Goal: Task Accomplishment & Management: Use online tool/utility

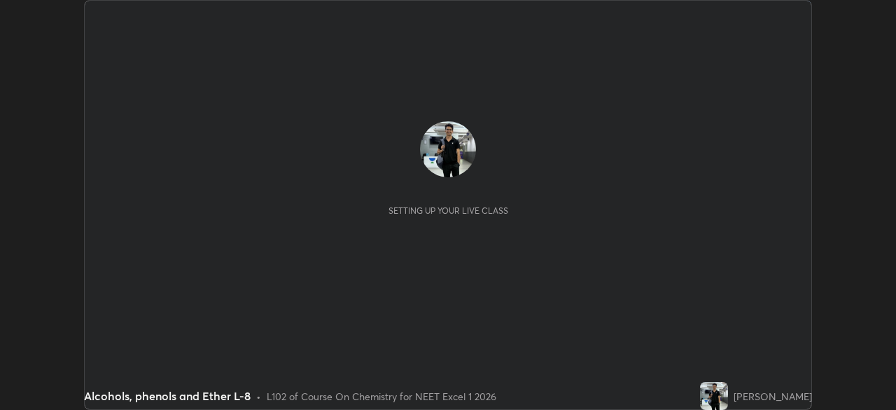
scroll to position [410, 896]
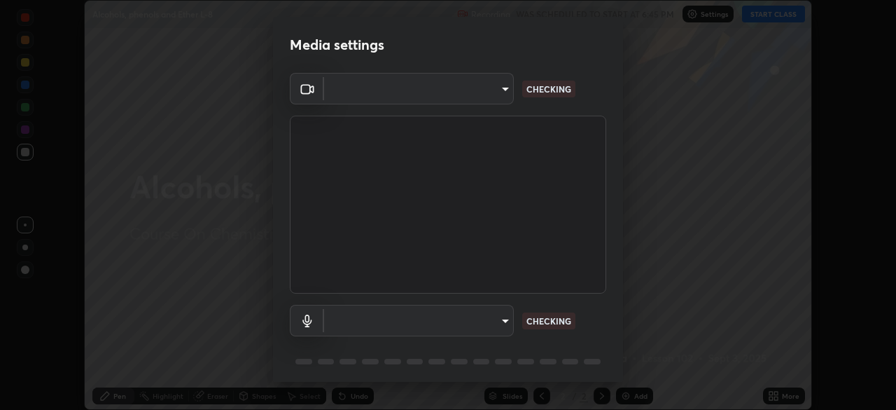
type input "fec30703c8e22cf69a8f77a224c2d994de0da897dc859dbf546555d8622b01d3"
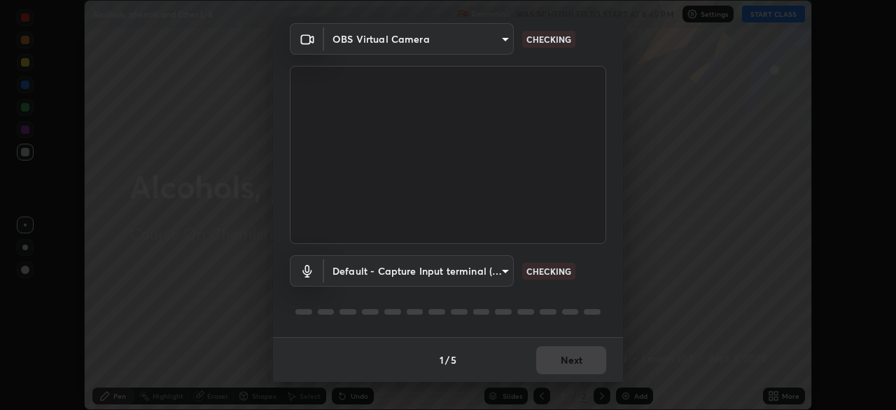
click at [504, 274] on body "Erase all Alcohols, phenols and Ether L-8 Recording WAS SCHEDULED TO START AT 6…" at bounding box center [448, 205] width 896 height 410
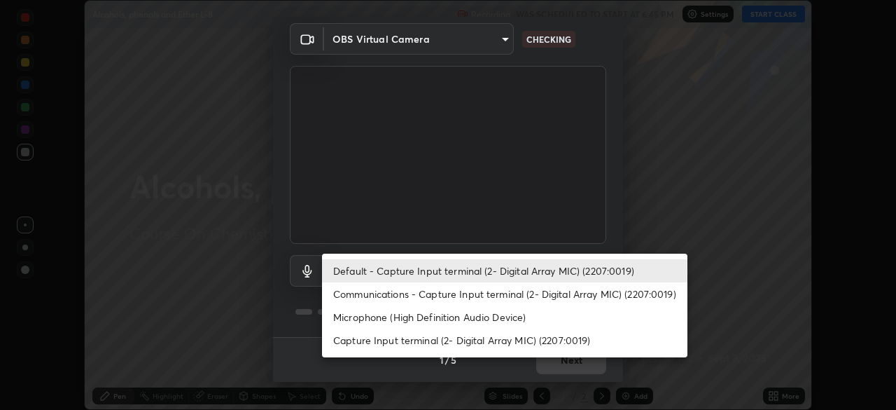
click at [493, 295] on li "Communications - Capture Input terminal (2- Digital Array MIC) (2207:0019)" at bounding box center [504, 293] width 365 height 23
type input "communications"
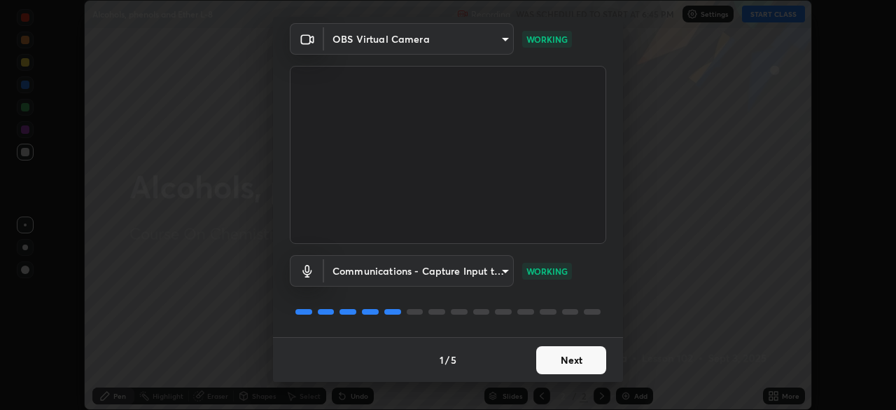
click at [571, 356] on button "Next" at bounding box center [571, 360] width 70 height 28
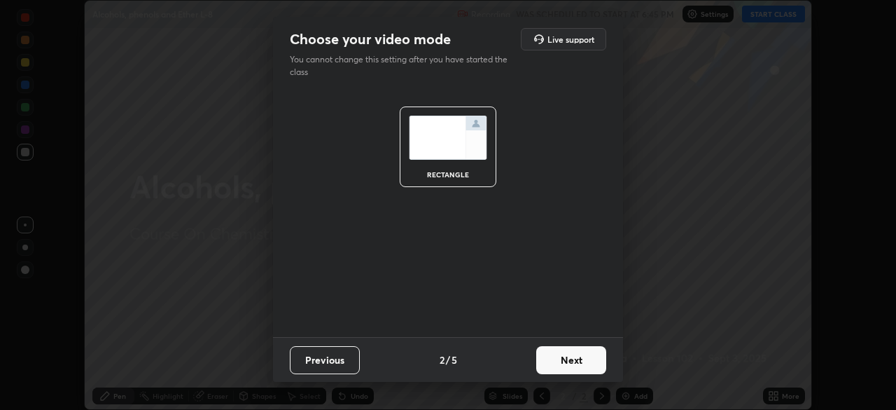
scroll to position [0, 0]
click at [569, 359] on button "Next" at bounding box center [571, 360] width 70 height 28
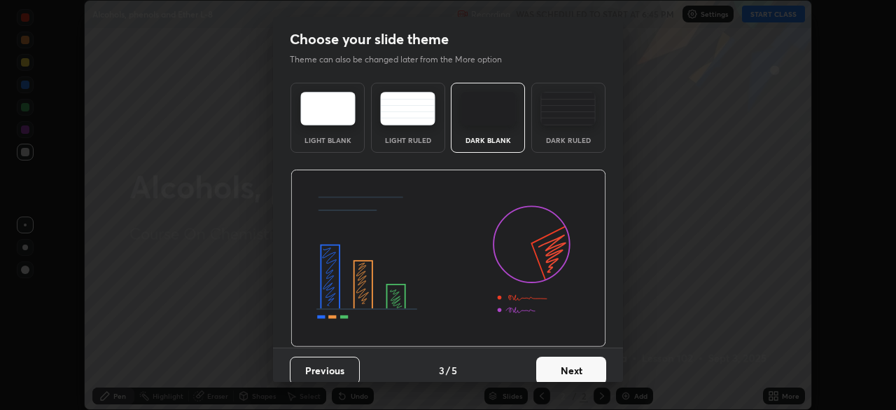
click at [571, 363] on button "Next" at bounding box center [571, 370] width 70 height 28
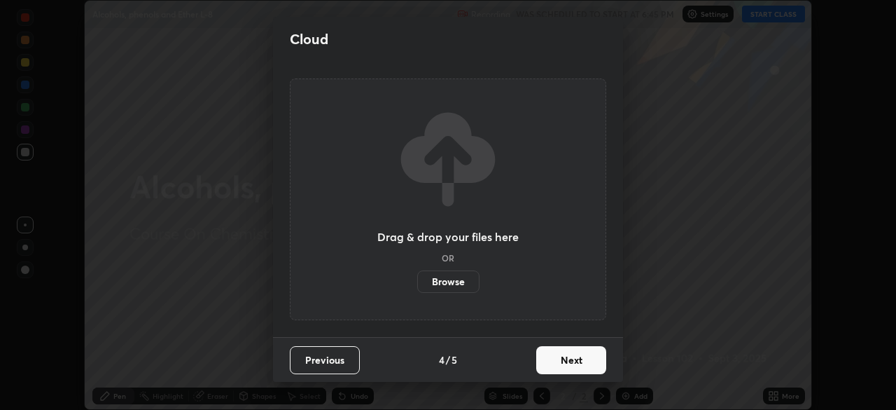
click at [568, 363] on button "Next" at bounding box center [571, 360] width 70 height 28
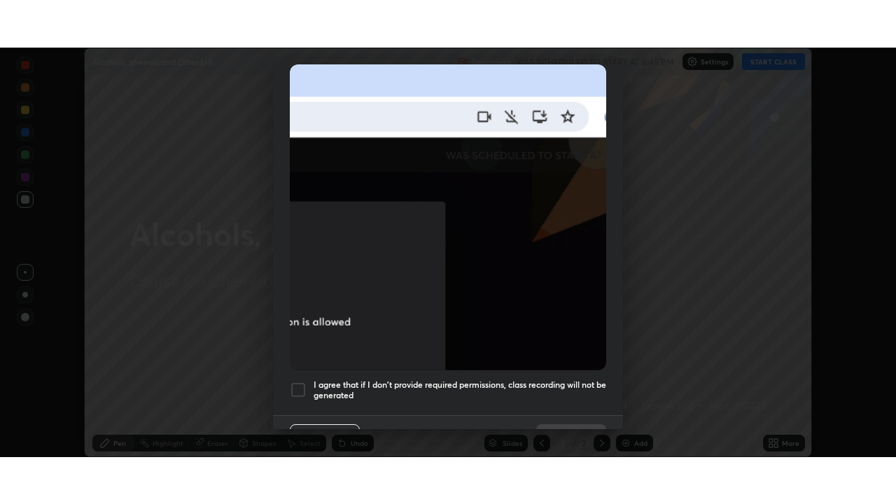
scroll to position [335, 0]
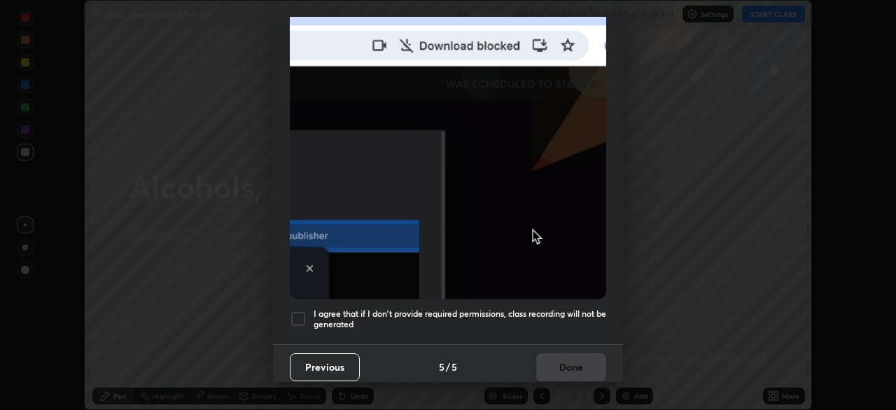
click at [305, 310] on div at bounding box center [298, 318] width 17 height 17
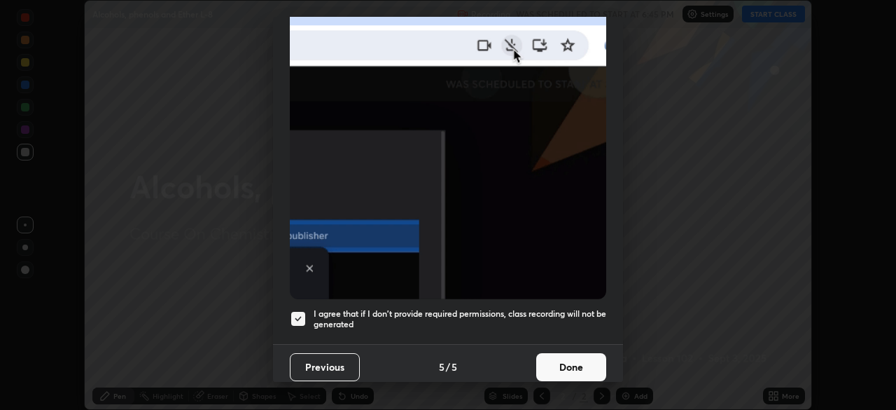
click at [569, 361] on button "Done" at bounding box center [571, 367] width 70 height 28
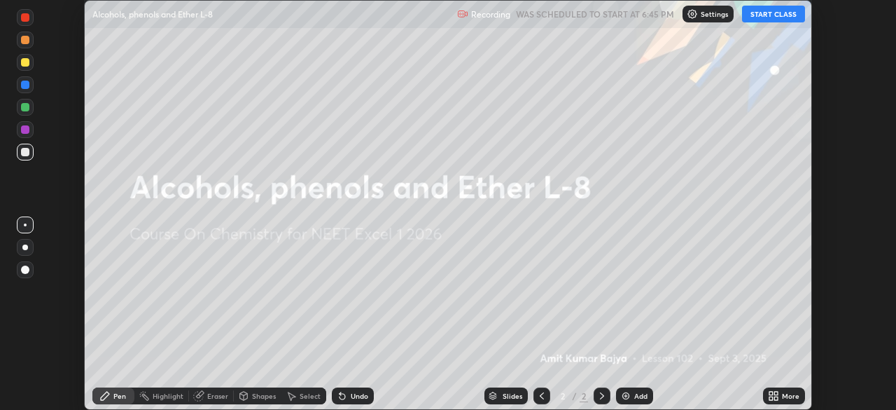
click at [627, 394] on img at bounding box center [625, 395] width 11 height 11
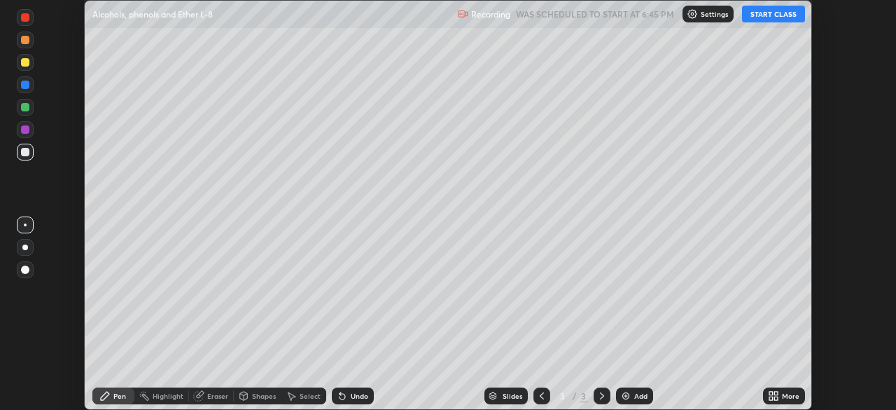
click at [774, 396] on icon at bounding box center [773, 395] width 11 height 11
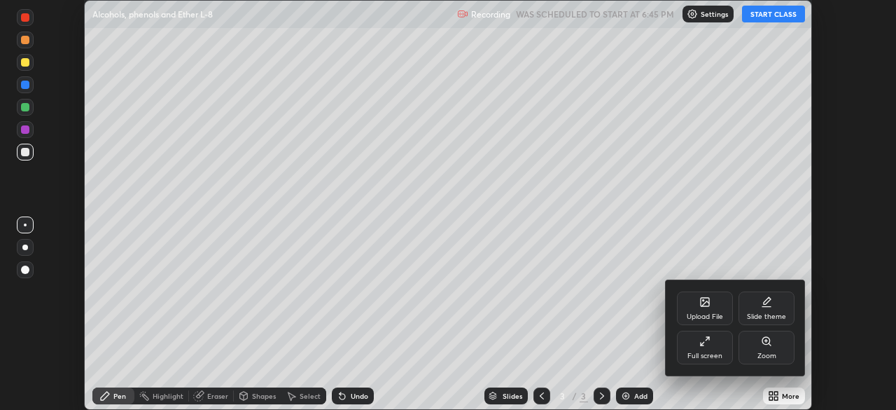
click at [712, 346] on div "Full screen" at bounding box center [705, 347] width 56 height 34
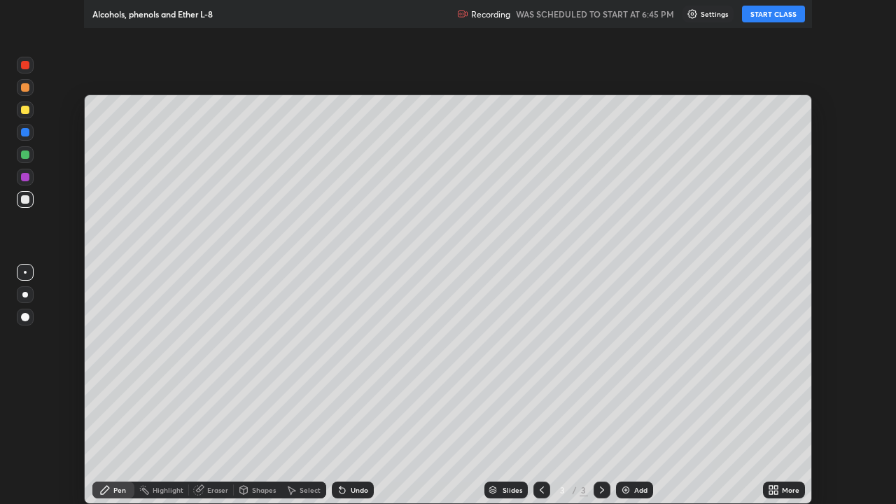
scroll to position [504, 896]
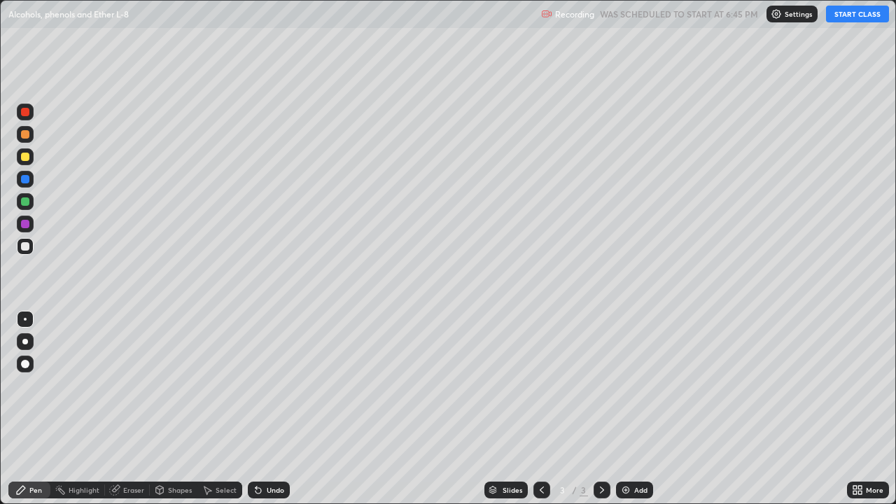
click at [860, 20] on button "START CLASS" at bounding box center [857, 14] width 63 height 17
click at [30, 158] on div at bounding box center [25, 156] width 17 height 17
click at [27, 182] on div at bounding box center [25, 179] width 8 height 8
click at [32, 113] on div at bounding box center [25, 112] width 17 height 17
click at [272, 409] on div "Undo" at bounding box center [269, 490] width 42 height 17
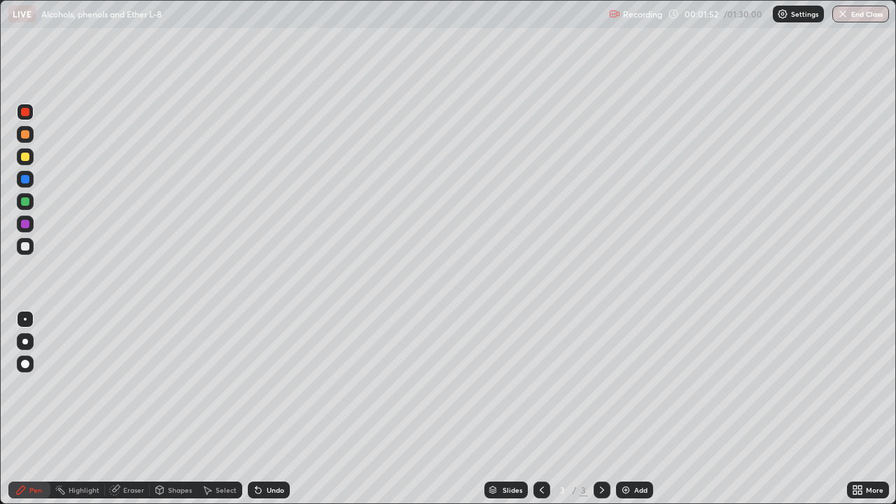
click at [27, 180] on div at bounding box center [25, 179] width 8 height 8
click at [32, 110] on div at bounding box center [25, 112] width 17 height 17
click at [30, 249] on div at bounding box center [25, 246] width 17 height 17
click at [31, 202] on div at bounding box center [25, 201] width 17 height 17
click at [31, 247] on div at bounding box center [25, 246] width 17 height 17
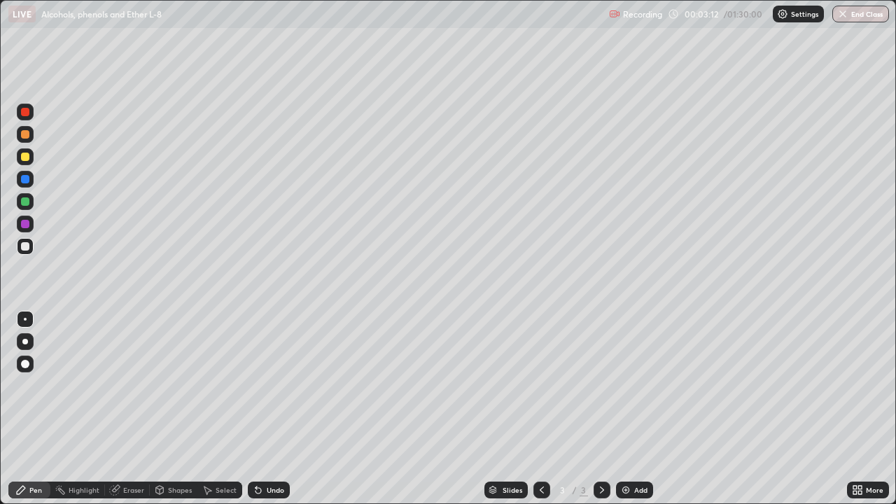
click at [26, 224] on div at bounding box center [25, 224] width 8 height 8
click at [30, 201] on div at bounding box center [25, 201] width 17 height 17
click at [33, 249] on div at bounding box center [25, 246] width 17 height 17
click at [28, 225] on div at bounding box center [25, 224] width 8 height 8
click at [632, 409] on div "Add" at bounding box center [634, 490] width 37 height 17
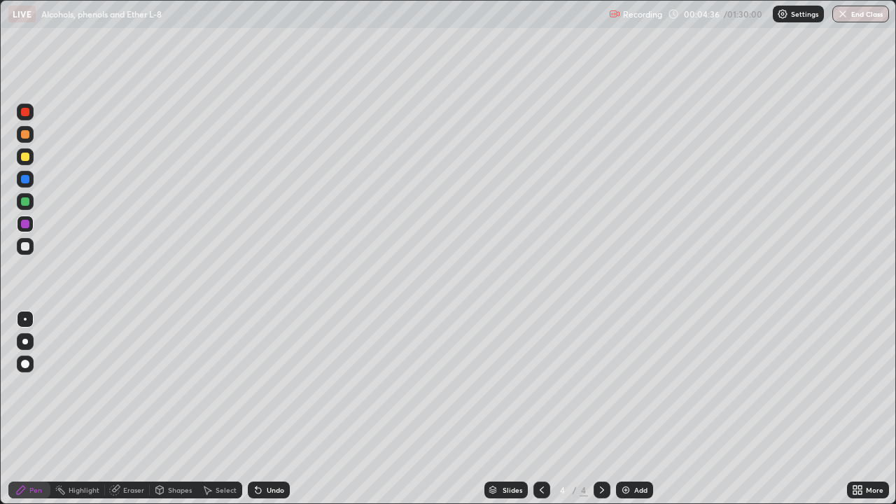
click at [26, 112] on div at bounding box center [25, 112] width 8 height 8
click at [32, 156] on div at bounding box center [25, 156] width 17 height 17
click at [281, 409] on div "Undo" at bounding box center [276, 490] width 18 height 7
click at [283, 409] on div "Undo" at bounding box center [269, 490] width 42 height 17
click at [285, 409] on div "Undo" at bounding box center [269, 490] width 42 height 17
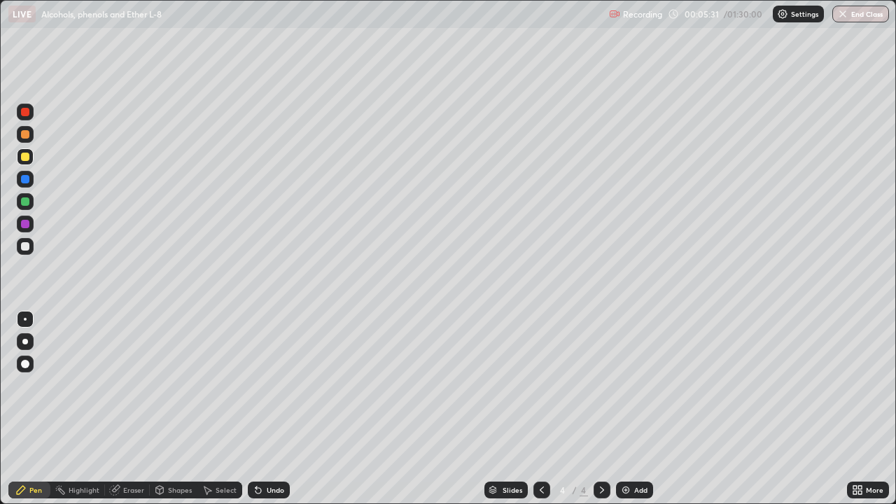
click at [30, 230] on div at bounding box center [25, 224] width 17 height 17
click at [32, 134] on div at bounding box center [25, 134] width 17 height 17
click at [29, 111] on div at bounding box center [25, 112] width 8 height 8
click at [27, 158] on div at bounding box center [25, 157] width 8 height 8
click at [32, 202] on div at bounding box center [25, 201] width 17 height 17
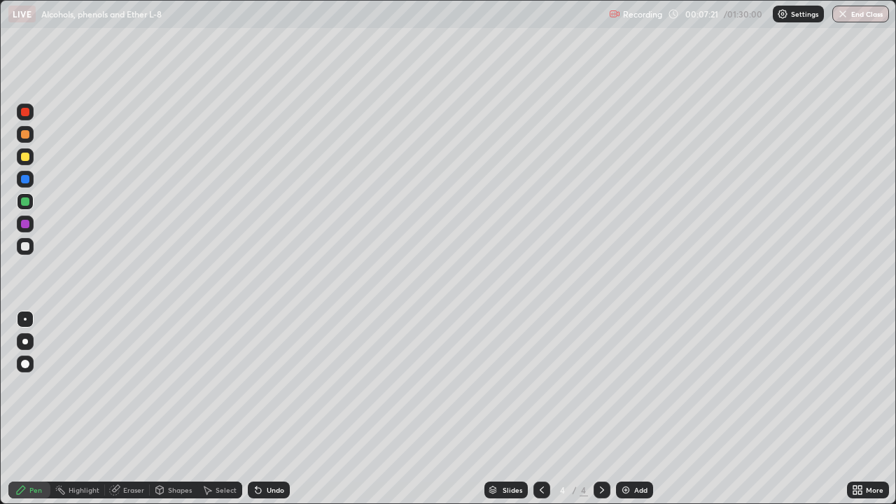
click at [29, 245] on div at bounding box center [25, 246] width 8 height 8
click at [30, 161] on div at bounding box center [25, 156] width 17 height 17
click at [32, 114] on div at bounding box center [25, 112] width 17 height 17
click at [32, 247] on div at bounding box center [25, 246] width 17 height 17
click at [33, 223] on div at bounding box center [25, 224] width 17 height 17
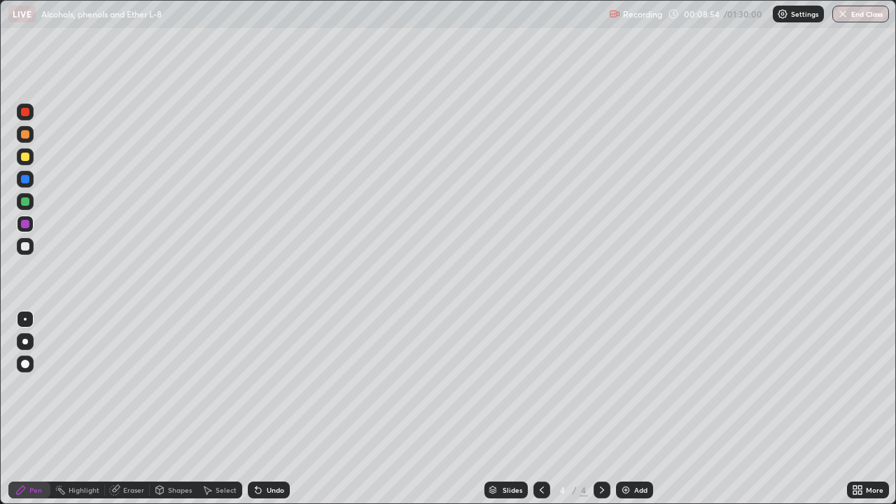
click at [32, 154] on div at bounding box center [25, 156] width 17 height 17
click at [272, 409] on div "Undo" at bounding box center [276, 490] width 18 height 7
click at [270, 409] on div "Undo" at bounding box center [276, 490] width 18 height 7
click at [272, 409] on div "Undo" at bounding box center [276, 490] width 18 height 7
click at [271, 409] on div "Undo" at bounding box center [269, 490] width 42 height 17
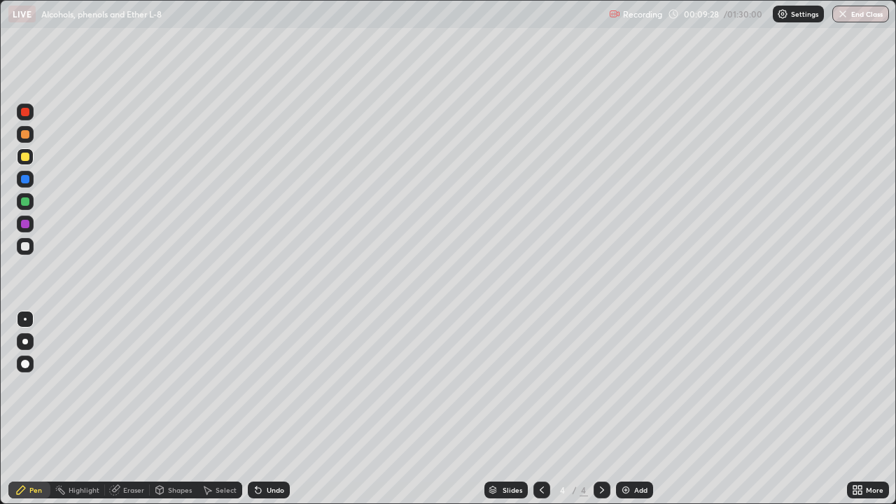
click at [272, 409] on div "Undo" at bounding box center [269, 490] width 42 height 17
click at [274, 409] on div "Undo" at bounding box center [269, 490] width 42 height 17
click at [276, 409] on div "Undo" at bounding box center [269, 490] width 42 height 17
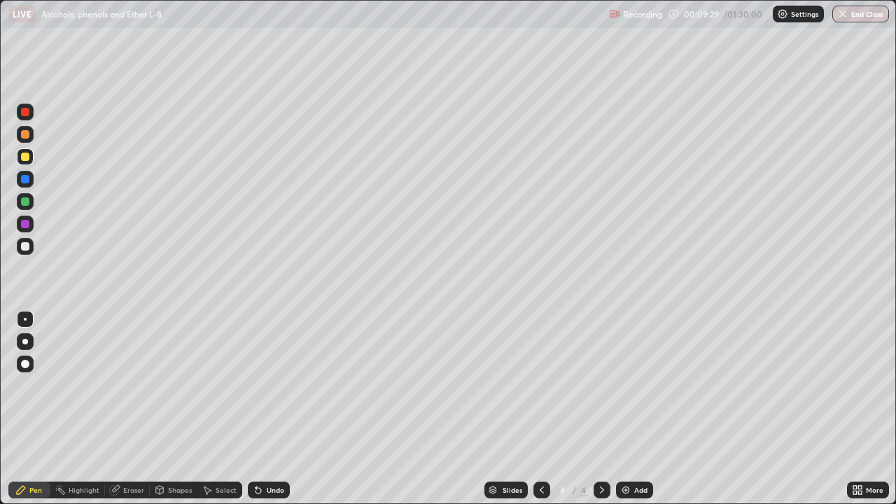
click at [279, 409] on div "Undo" at bounding box center [269, 490] width 42 height 17
click at [24, 245] on div at bounding box center [25, 246] width 8 height 8
click at [32, 223] on div at bounding box center [25, 224] width 17 height 17
click at [28, 114] on div at bounding box center [25, 112] width 8 height 8
click at [27, 225] on div at bounding box center [25, 224] width 8 height 8
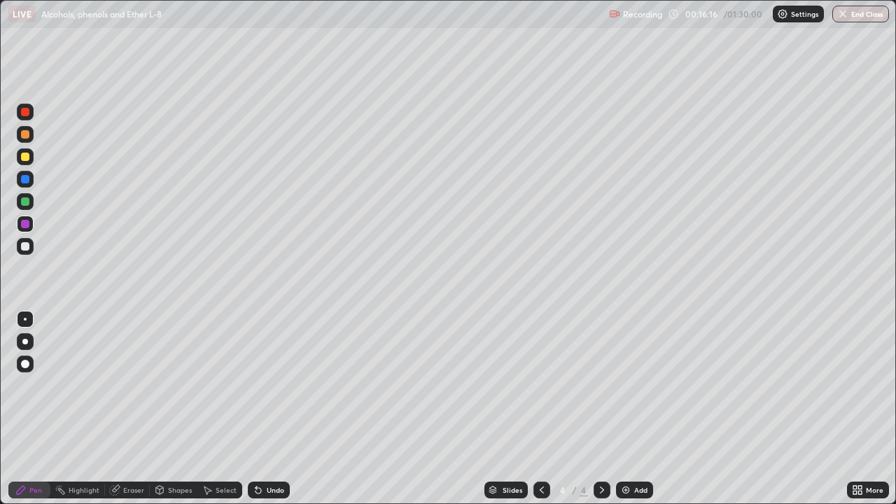
click at [32, 244] on div at bounding box center [25, 246] width 17 height 17
click at [642, 409] on div "Add" at bounding box center [640, 490] width 13 height 7
click at [26, 159] on div at bounding box center [25, 157] width 8 height 8
click at [30, 135] on div at bounding box center [25, 134] width 17 height 17
click at [272, 409] on div "Undo" at bounding box center [276, 490] width 18 height 7
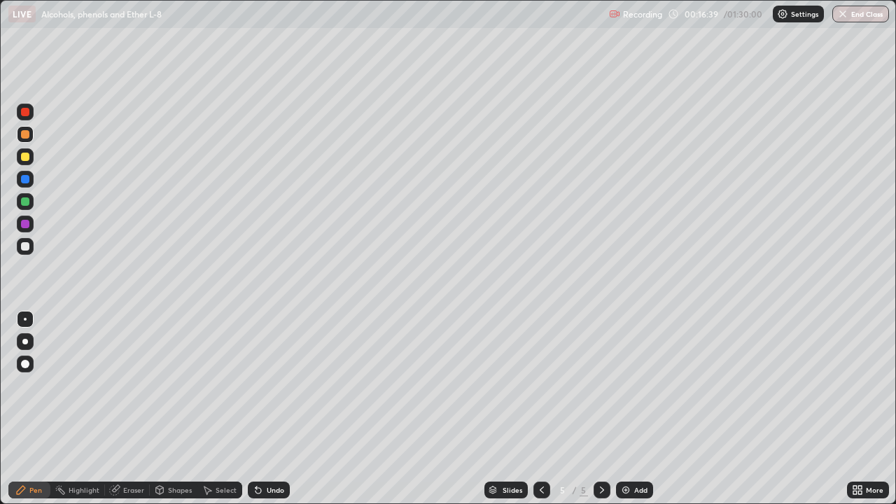
click at [32, 112] on div at bounding box center [25, 112] width 17 height 17
click at [31, 155] on div at bounding box center [25, 156] width 17 height 17
click at [32, 244] on div at bounding box center [25, 246] width 17 height 17
click at [27, 179] on div at bounding box center [25, 179] width 8 height 8
click at [27, 202] on div at bounding box center [25, 201] width 8 height 8
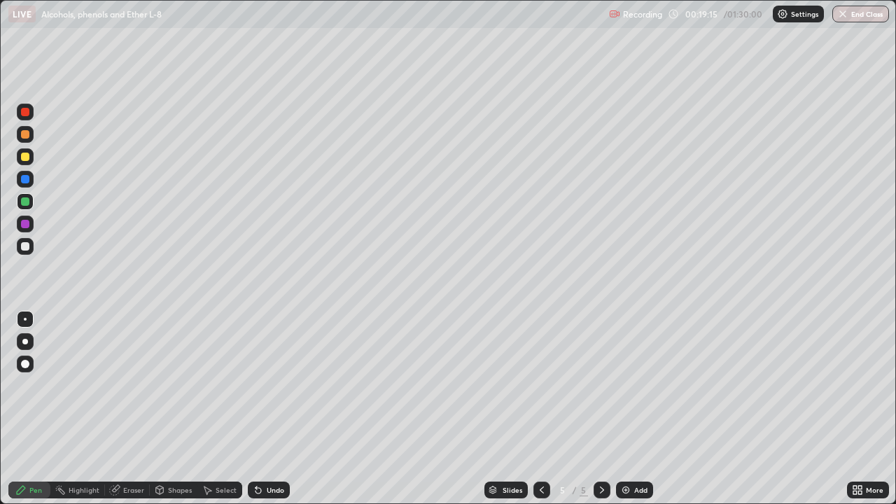
click at [32, 244] on div at bounding box center [25, 246] width 17 height 17
click at [30, 223] on div at bounding box center [25, 224] width 17 height 17
click at [31, 112] on div at bounding box center [25, 112] width 17 height 17
click at [32, 246] on div at bounding box center [25, 246] width 17 height 17
click at [32, 221] on div at bounding box center [25, 224] width 17 height 17
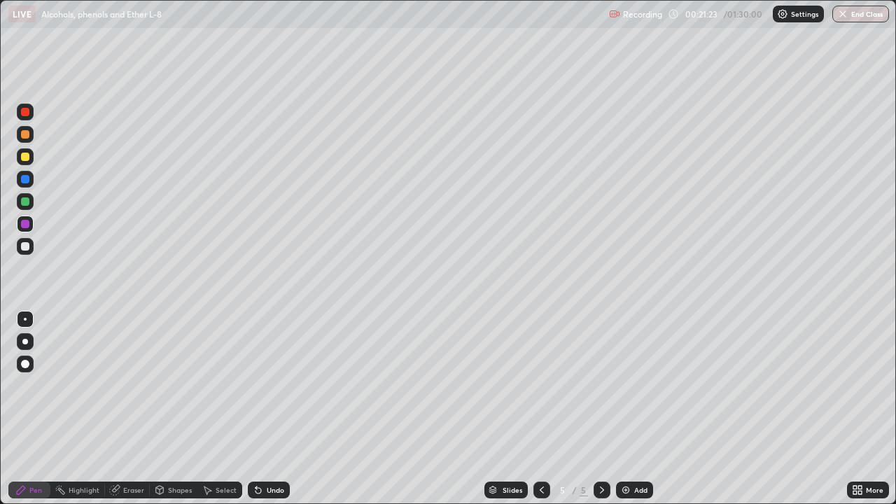
click at [31, 202] on div at bounding box center [25, 201] width 17 height 17
click at [31, 246] on div at bounding box center [25, 246] width 17 height 17
click at [28, 202] on div at bounding box center [25, 201] width 8 height 8
click at [127, 409] on div "Eraser" at bounding box center [133, 490] width 21 height 7
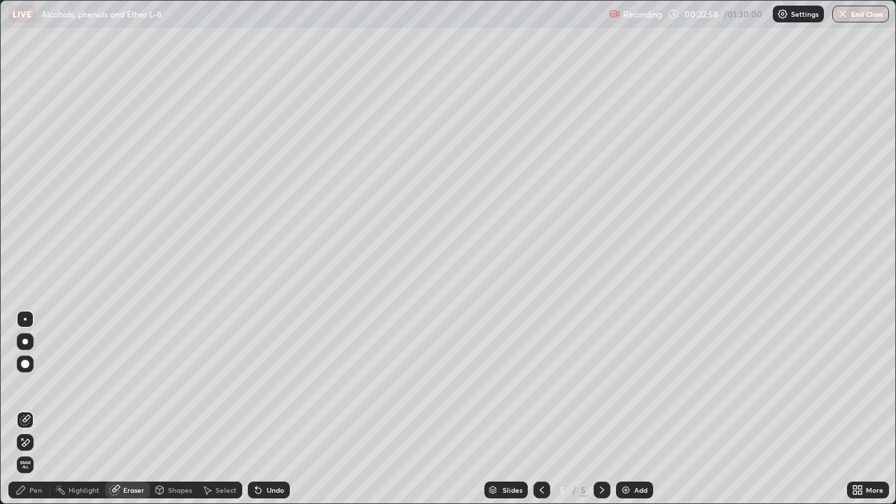
click at [20, 409] on icon at bounding box center [21, 490] width 8 height 8
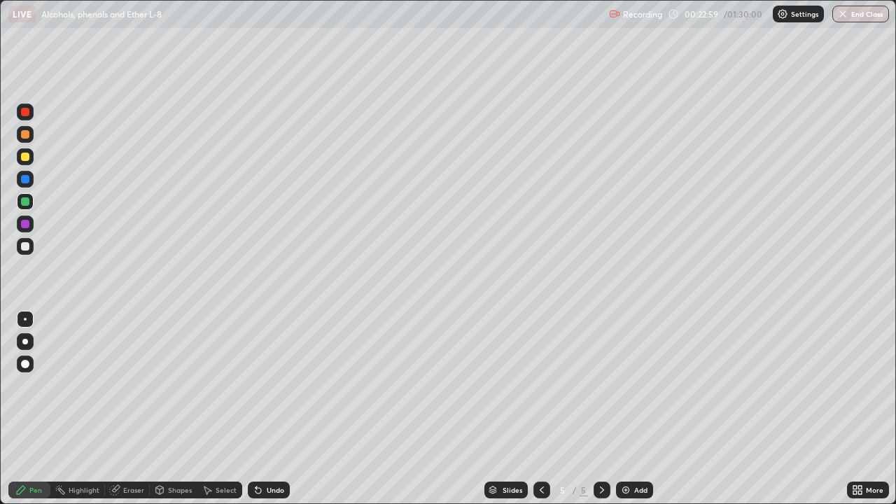
click at [27, 246] on div at bounding box center [25, 246] width 8 height 8
click at [28, 176] on div at bounding box center [25, 179] width 8 height 8
click at [30, 246] on div at bounding box center [25, 246] width 17 height 17
click at [135, 409] on div "Eraser" at bounding box center [127, 490] width 45 height 17
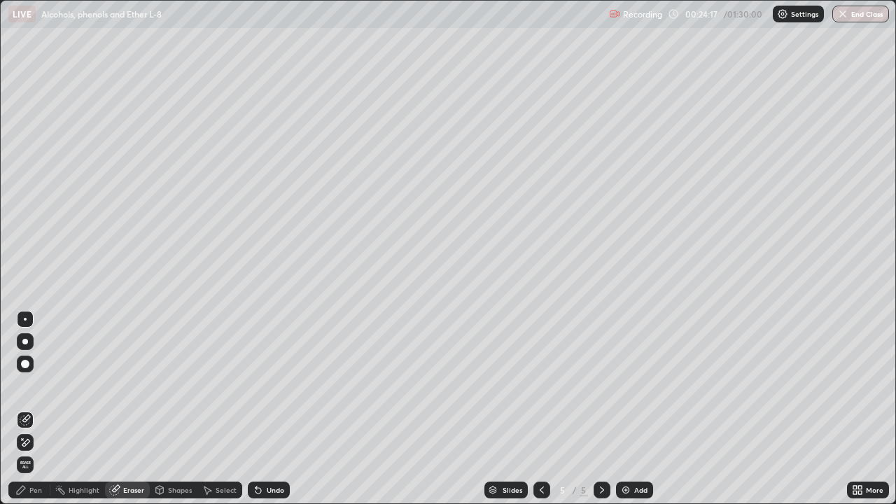
click at [41, 409] on div "Pen" at bounding box center [29, 490] width 42 height 17
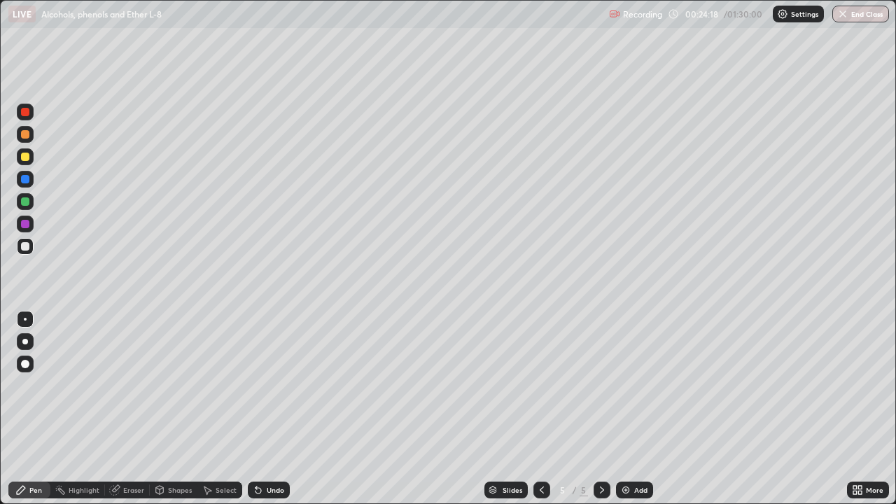
click at [31, 226] on div at bounding box center [25, 224] width 17 height 17
click at [33, 244] on div at bounding box center [25, 246] width 17 height 17
click at [26, 223] on div at bounding box center [25, 224] width 8 height 8
click at [26, 246] on div at bounding box center [25, 246] width 8 height 8
click at [30, 202] on div at bounding box center [25, 201] width 17 height 17
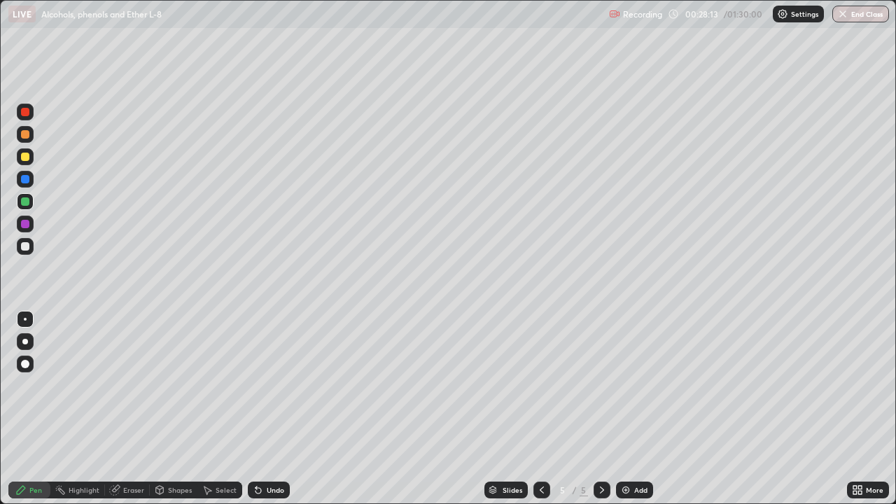
click at [32, 160] on div at bounding box center [25, 156] width 17 height 17
click at [27, 249] on div at bounding box center [25, 246] width 8 height 8
click at [27, 158] on div at bounding box center [25, 157] width 8 height 8
click at [634, 409] on div "Add" at bounding box center [640, 490] width 13 height 7
click at [30, 223] on div at bounding box center [25, 224] width 17 height 17
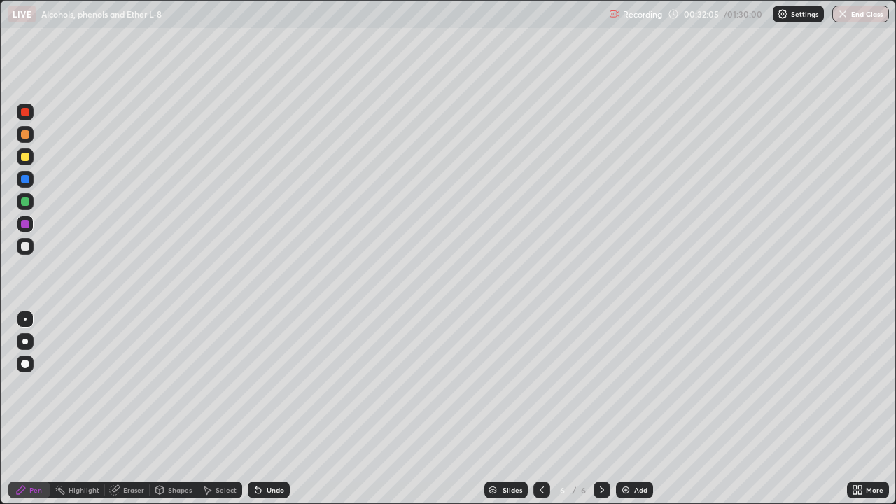
click at [267, 409] on div "Undo" at bounding box center [276, 490] width 18 height 7
click at [27, 135] on div at bounding box center [25, 134] width 8 height 8
click at [31, 155] on div at bounding box center [25, 156] width 17 height 17
click at [30, 201] on div at bounding box center [25, 201] width 17 height 17
click at [29, 133] on div at bounding box center [25, 134] width 8 height 8
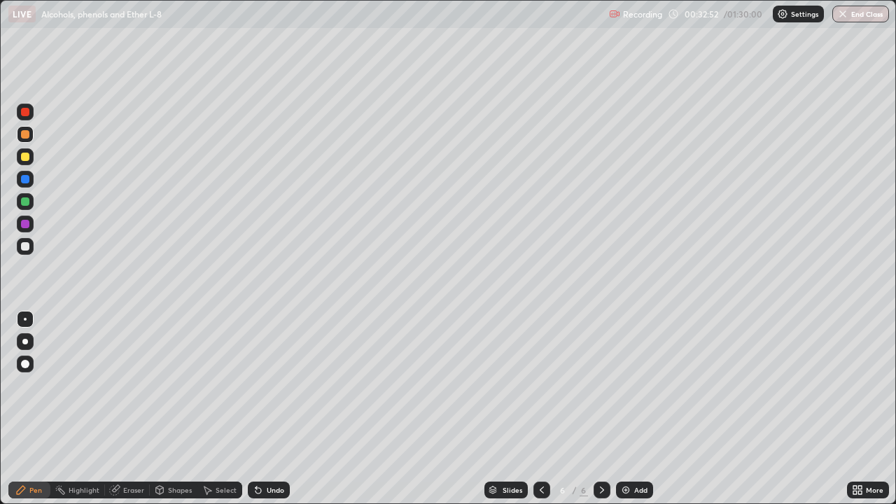
click at [28, 224] on div at bounding box center [25, 224] width 8 height 8
click at [30, 241] on div at bounding box center [25, 246] width 17 height 17
click at [27, 225] on div at bounding box center [25, 224] width 8 height 8
click at [32, 202] on div at bounding box center [25, 201] width 17 height 17
click at [26, 157] on div at bounding box center [25, 157] width 8 height 8
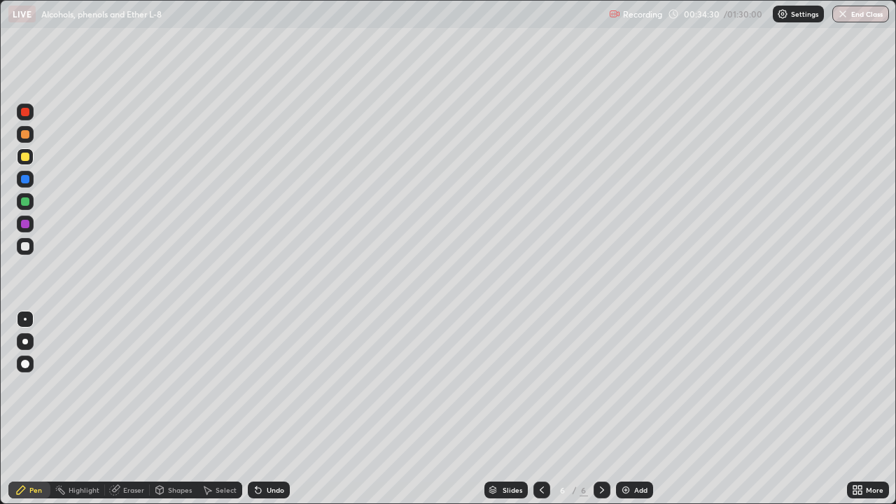
click at [32, 134] on div at bounding box center [25, 134] width 17 height 17
click at [32, 202] on div at bounding box center [25, 201] width 17 height 17
click at [32, 247] on div at bounding box center [25, 246] width 17 height 17
click at [26, 223] on div at bounding box center [25, 224] width 8 height 8
click at [31, 249] on div at bounding box center [25, 246] width 17 height 17
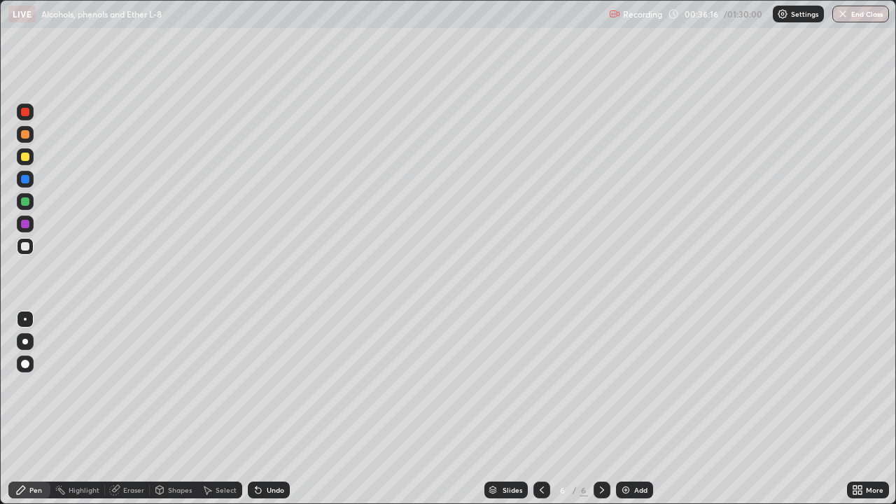
click at [33, 220] on div at bounding box center [25, 224] width 17 height 17
click at [27, 157] on div at bounding box center [25, 157] width 8 height 8
click at [32, 223] on div at bounding box center [25, 224] width 17 height 17
click at [26, 202] on div at bounding box center [25, 201] width 8 height 8
click at [32, 245] on div at bounding box center [25, 246] width 17 height 17
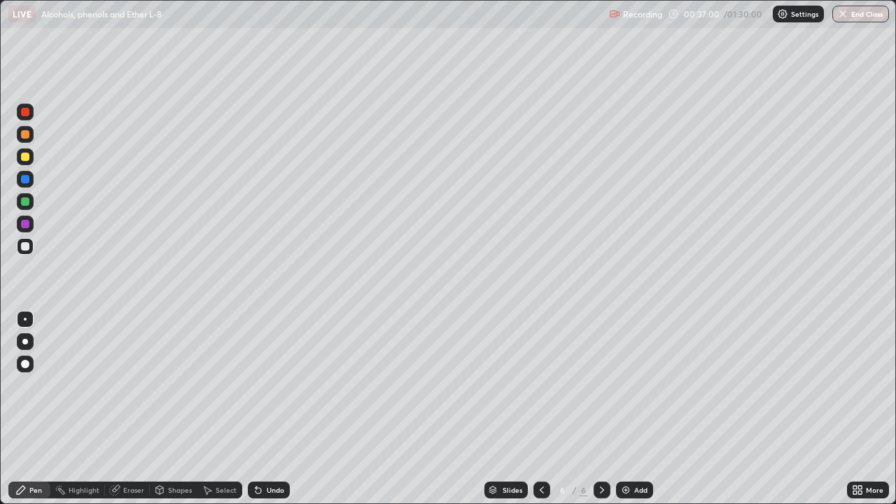
click at [26, 155] on div at bounding box center [25, 157] width 8 height 8
click at [26, 224] on div at bounding box center [25, 224] width 8 height 8
click at [27, 246] on div at bounding box center [25, 246] width 8 height 8
click at [28, 159] on div at bounding box center [25, 157] width 8 height 8
click at [25, 246] on div at bounding box center [25, 246] width 8 height 8
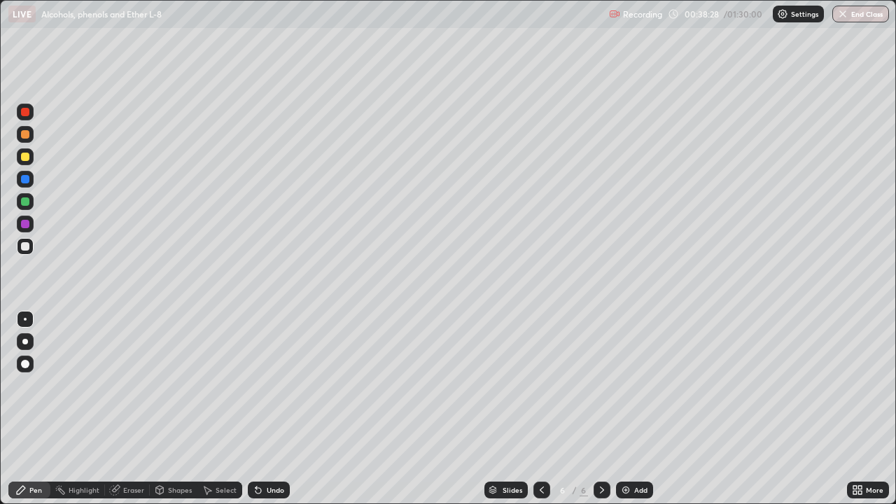
click at [31, 202] on div at bounding box center [25, 201] width 17 height 17
click at [26, 246] on div at bounding box center [25, 246] width 8 height 8
click at [32, 221] on div at bounding box center [25, 224] width 17 height 17
click at [28, 201] on div at bounding box center [25, 201] width 8 height 8
click at [33, 245] on div at bounding box center [25, 246] width 17 height 17
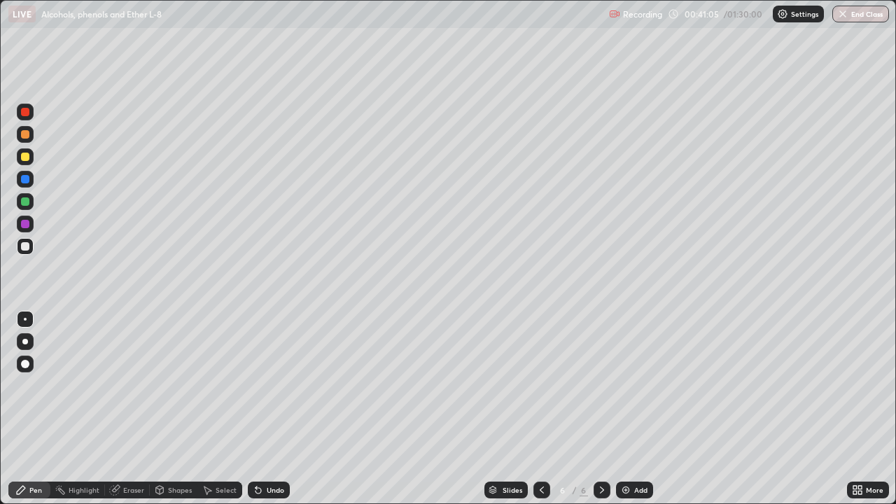
click at [31, 116] on div at bounding box center [25, 112] width 17 height 17
click at [32, 222] on div at bounding box center [25, 224] width 17 height 17
click at [33, 246] on div at bounding box center [25, 246] width 17 height 17
click at [32, 201] on div at bounding box center [25, 201] width 17 height 17
click at [31, 116] on div at bounding box center [25, 112] width 17 height 17
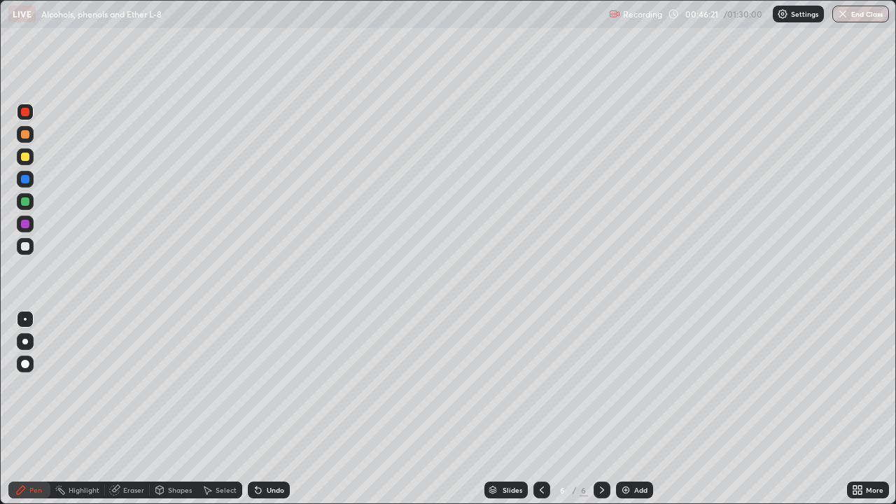
click at [629, 409] on img at bounding box center [625, 490] width 11 height 11
click at [26, 179] on div at bounding box center [25, 179] width 8 height 8
click at [32, 181] on div at bounding box center [25, 179] width 17 height 17
click at [541, 409] on icon at bounding box center [541, 490] width 11 height 11
click at [543, 409] on icon at bounding box center [541, 490] width 11 height 11
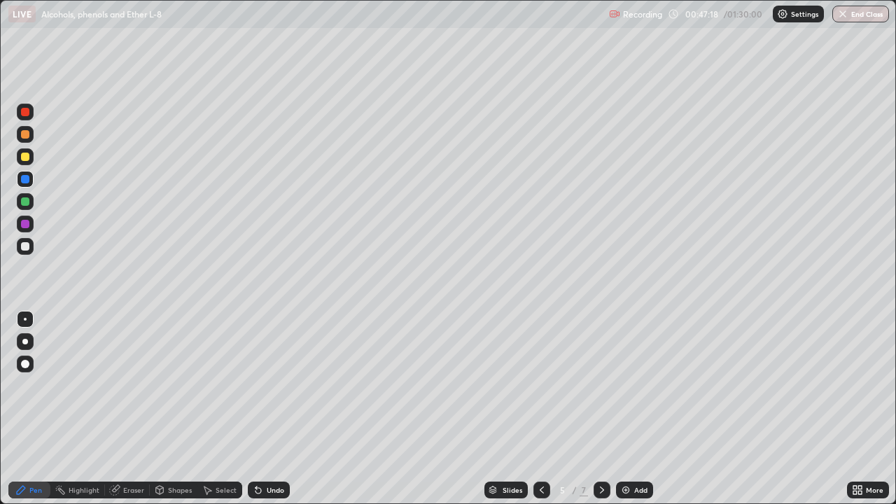
click at [599, 409] on icon at bounding box center [602, 490] width 11 height 11
click at [541, 409] on icon at bounding box center [541, 490] width 11 height 11
click at [540, 409] on icon at bounding box center [542, 490] width 4 height 7
click at [601, 409] on icon at bounding box center [602, 490] width 11 height 11
click at [599, 409] on icon at bounding box center [602, 490] width 11 height 11
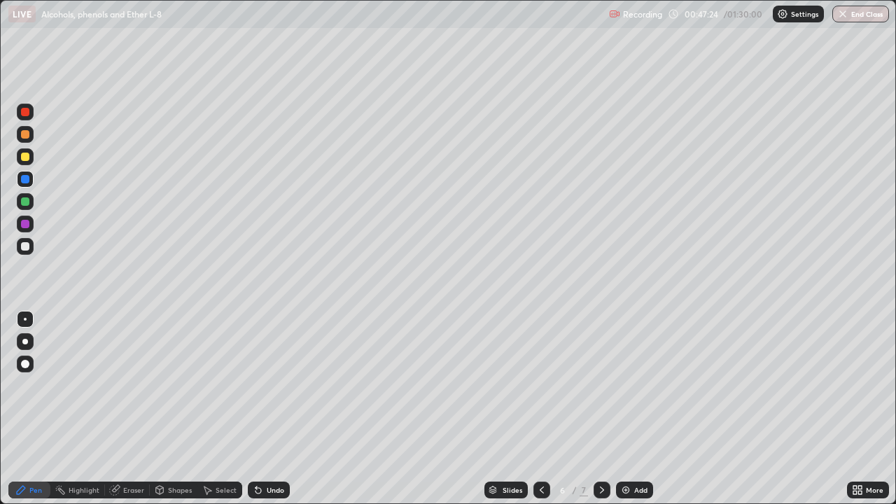
click at [601, 409] on icon at bounding box center [602, 490] width 11 height 11
click at [30, 158] on div at bounding box center [25, 156] width 17 height 17
click at [32, 199] on div at bounding box center [25, 201] width 17 height 17
click at [32, 244] on div at bounding box center [25, 246] width 17 height 17
click at [26, 112] on div at bounding box center [25, 112] width 8 height 8
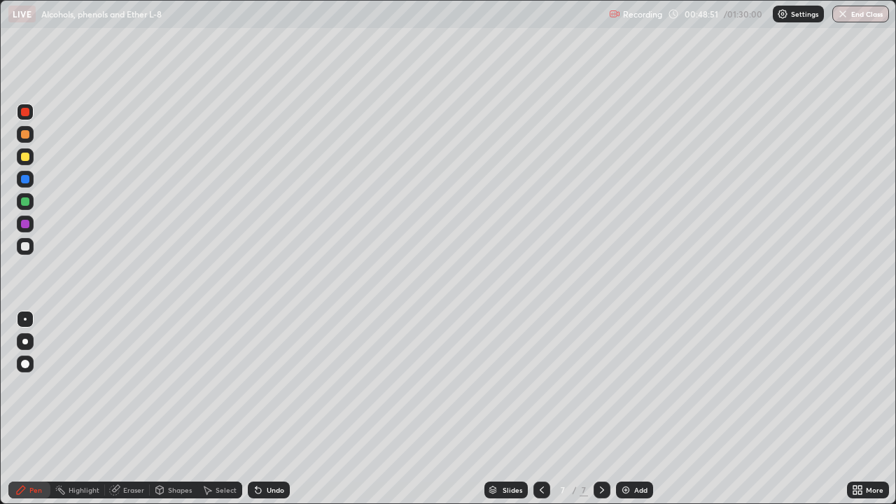
click at [30, 200] on div at bounding box center [25, 201] width 17 height 17
click at [31, 246] on div at bounding box center [25, 246] width 17 height 17
click at [33, 222] on div at bounding box center [25, 224] width 17 height 17
click at [26, 179] on div at bounding box center [25, 179] width 8 height 8
click at [27, 159] on div at bounding box center [25, 157] width 8 height 8
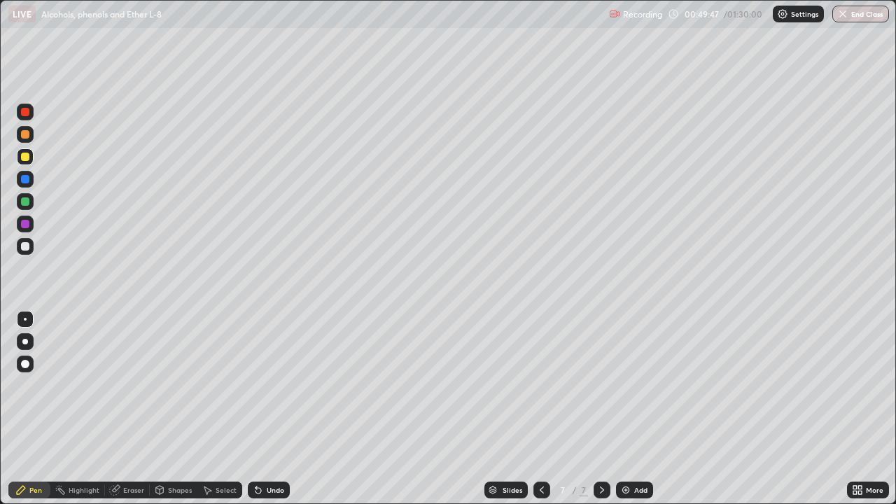
click at [27, 156] on div at bounding box center [25, 157] width 8 height 8
click at [26, 181] on div at bounding box center [25, 179] width 8 height 8
click at [29, 159] on div at bounding box center [25, 157] width 8 height 8
click at [27, 244] on div at bounding box center [25, 246] width 8 height 8
click at [28, 158] on div at bounding box center [25, 157] width 8 height 8
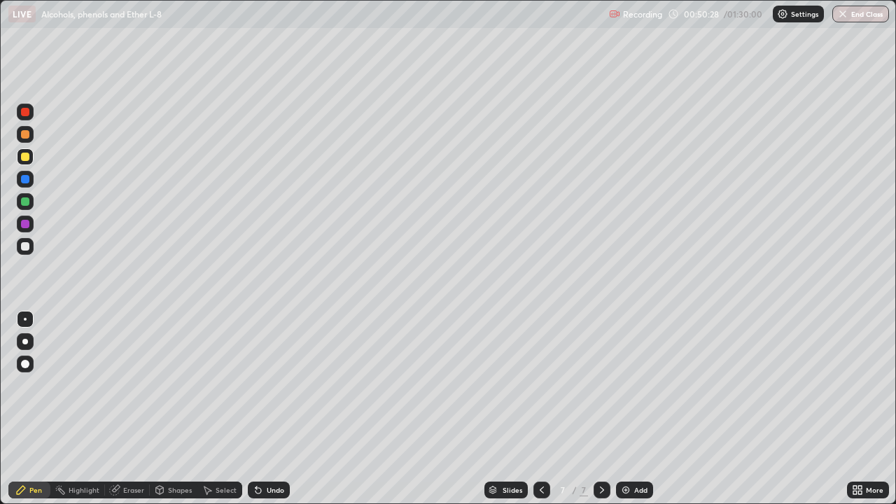
click at [25, 249] on div at bounding box center [25, 246] width 8 height 8
click at [31, 202] on div at bounding box center [25, 201] width 17 height 17
click at [26, 246] on div at bounding box center [25, 246] width 8 height 8
click at [32, 224] on div at bounding box center [25, 224] width 17 height 17
click at [29, 247] on div at bounding box center [25, 246] width 8 height 8
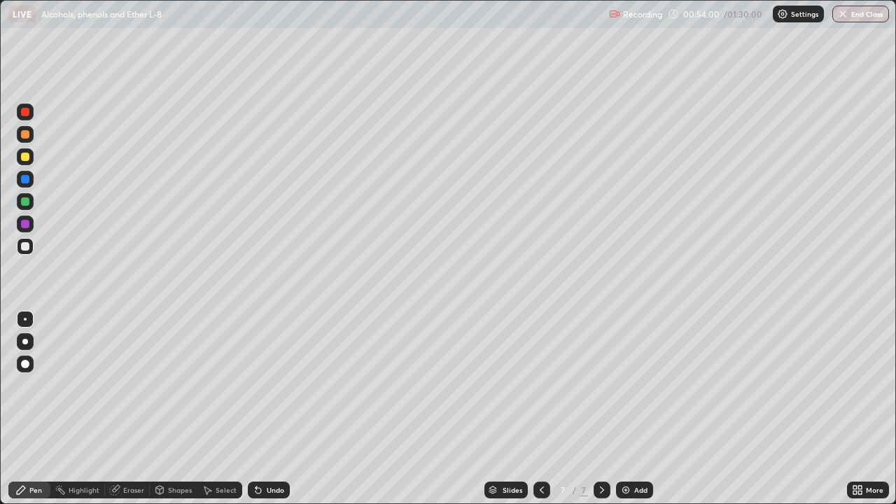
click at [274, 409] on div "Undo" at bounding box center [276, 490] width 18 height 7
click at [275, 409] on div "Undo" at bounding box center [269, 490] width 42 height 17
click at [279, 409] on div "Undo" at bounding box center [269, 490] width 42 height 17
click at [33, 227] on div at bounding box center [25, 224] width 17 height 17
click at [32, 153] on div at bounding box center [25, 156] width 17 height 17
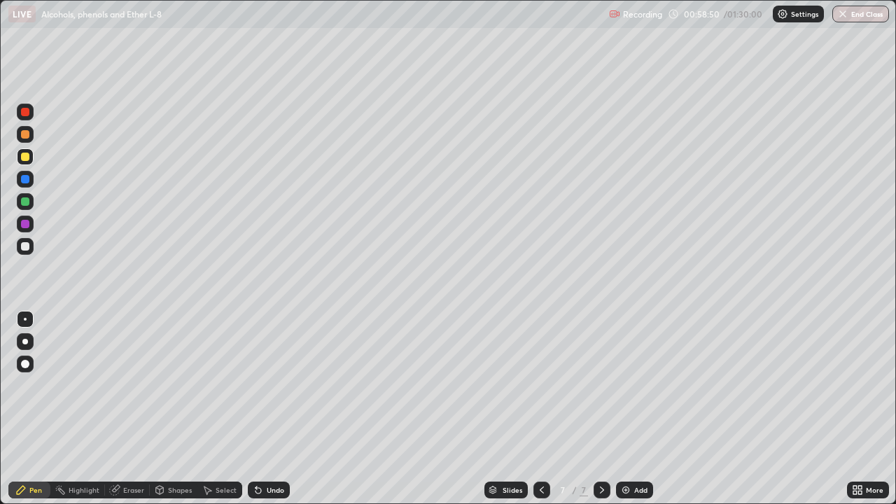
click at [31, 245] on div at bounding box center [25, 246] width 17 height 17
click at [26, 157] on div at bounding box center [25, 157] width 8 height 8
click at [286, 409] on div "Undo" at bounding box center [269, 490] width 42 height 17
click at [275, 409] on div "Undo" at bounding box center [276, 490] width 18 height 7
click at [32, 246] on div at bounding box center [25, 246] width 17 height 17
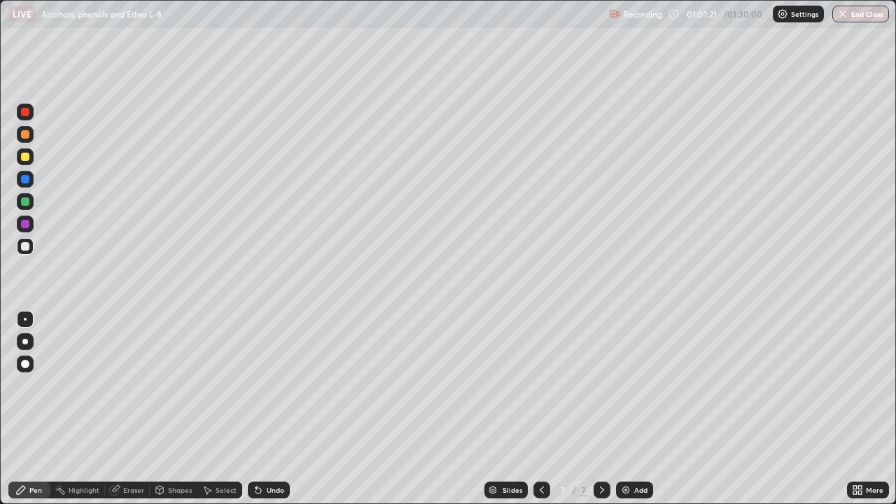
click at [25, 250] on div at bounding box center [25, 246] width 8 height 8
click at [29, 222] on div at bounding box center [25, 224] width 8 height 8
click at [31, 179] on div at bounding box center [25, 179] width 17 height 17
click at [631, 409] on div "Add" at bounding box center [634, 490] width 37 height 17
click at [30, 246] on div at bounding box center [25, 246] width 17 height 17
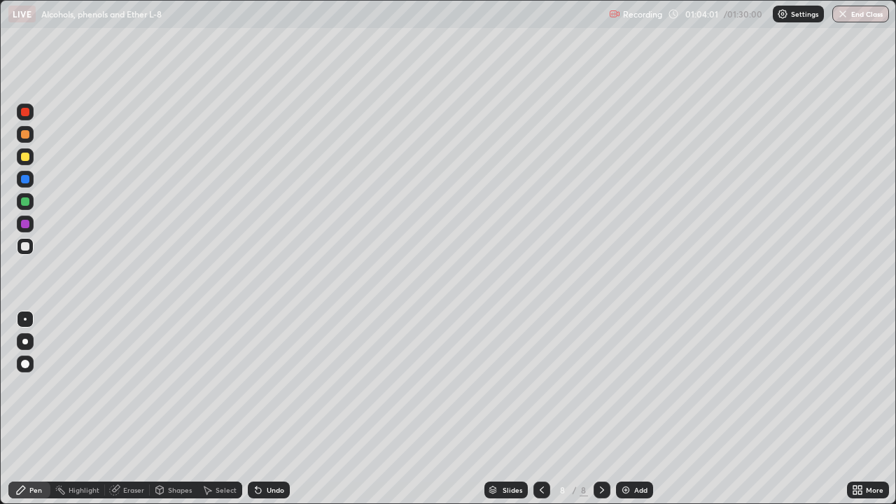
click at [26, 134] on div at bounding box center [25, 134] width 8 height 8
click at [32, 113] on div at bounding box center [25, 112] width 17 height 17
click at [31, 151] on div at bounding box center [25, 156] width 17 height 17
click at [26, 176] on div at bounding box center [25, 179] width 8 height 8
click at [29, 200] on div at bounding box center [25, 201] width 8 height 8
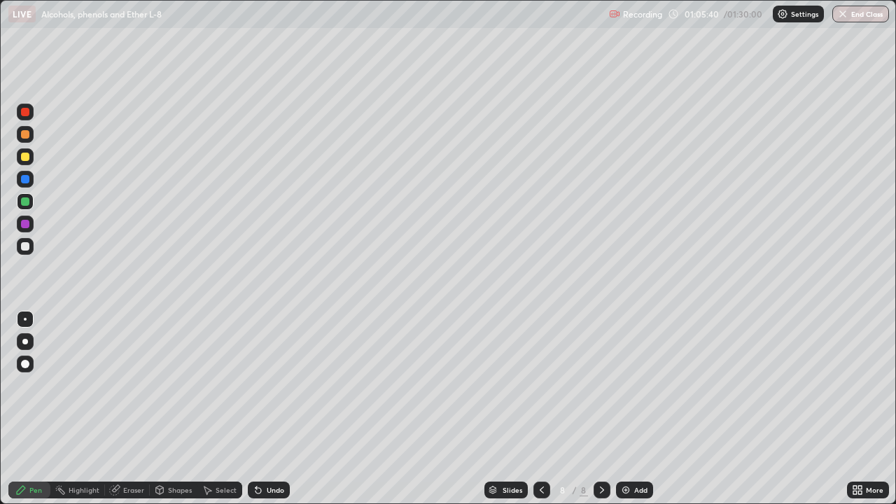
click at [26, 246] on div at bounding box center [25, 246] width 8 height 8
click at [33, 222] on div at bounding box center [25, 224] width 17 height 17
click at [33, 199] on div at bounding box center [25, 201] width 17 height 17
click at [32, 248] on div at bounding box center [25, 246] width 17 height 17
click at [32, 222] on div at bounding box center [25, 224] width 17 height 17
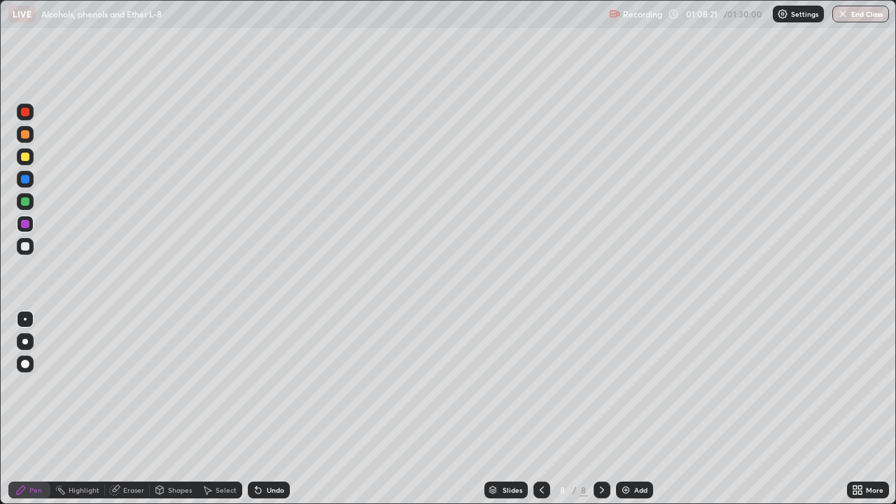
click at [33, 243] on div at bounding box center [25, 246] width 17 height 17
click at [280, 409] on div "Undo" at bounding box center [269, 490] width 42 height 17
click at [277, 409] on div "Undo" at bounding box center [276, 490] width 18 height 7
click at [30, 155] on div at bounding box center [25, 156] width 17 height 17
click at [26, 223] on div at bounding box center [25, 224] width 8 height 8
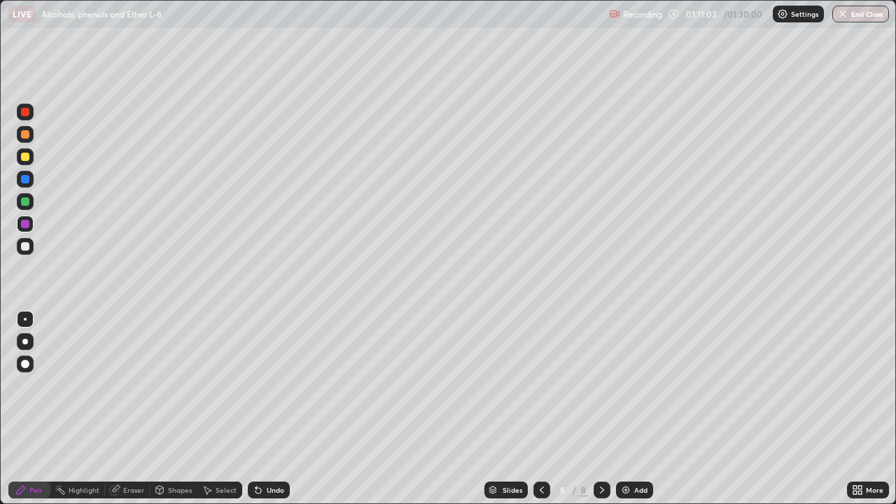
click at [30, 244] on div at bounding box center [25, 246] width 17 height 17
click at [33, 221] on div at bounding box center [25, 224] width 17 height 17
click at [32, 242] on div at bounding box center [25, 246] width 17 height 17
click at [32, 226] on div at bounding box center [25, 224] width 17 height 17
click at [25, 248] on div at bounding box center [25, 246] width 8 height 8
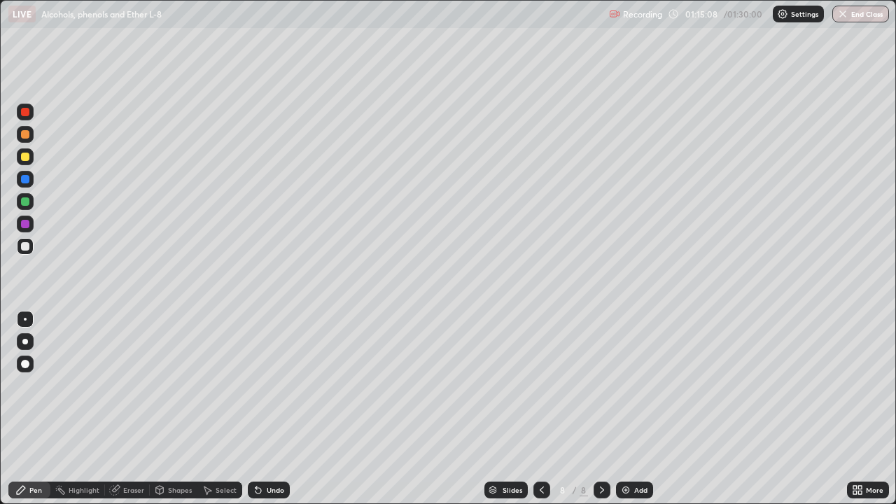
click at [639, 409] on div "Add" at bounding box center [640, 490] width 13 height 7
click at [33, 203] on div at bounding box center [25, 201] width 17 height 17
click at [29, 113] on div at bounding box center [25, 112] width 8 height 8
click at [32, 246] on div at bounding box center [25, 246] width 17 height 17
click at [30, 222] on div at bounding box center [25, 224] width 17 height 17
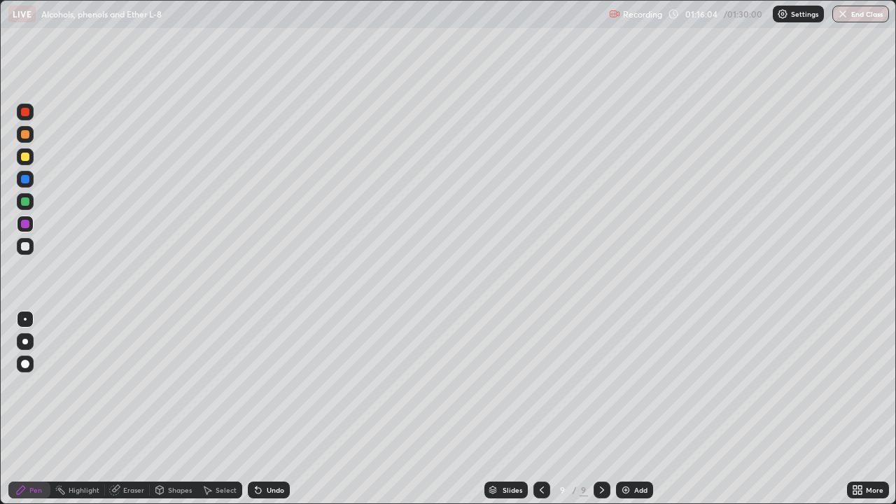
click at [30, 199] on div at bounding box center [25, 201] width 17 height 17
click at [32, 155] on div at bounding box center [25, 156] width 17 height 17
click at [31, 179] on div at bounding box center [25, 179] width 17 height 17
click at [26, 157] on div at bounding box center [25, 157] width 8 height 8
click at [32, 111] on div at bounding box center [25, 112] width 17 height 17
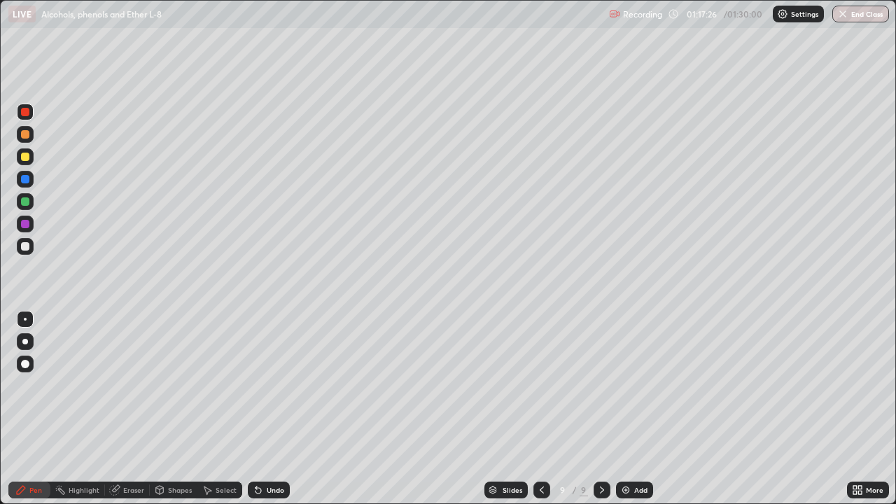
click at [29, 220] on div at bounding box center [25, 224] width 17 height 17
click at [28, 202] on div at bounding box center [25, 201] width 8 height 8
click at [28, 224] on div at bounding box center [25, 224] width 8 height 8
click at [26, 202] on div at bounding box center [25, 201] width 8 height 8
click at [27, 179] on div at bounding box center [25, 179] width 8 height 8
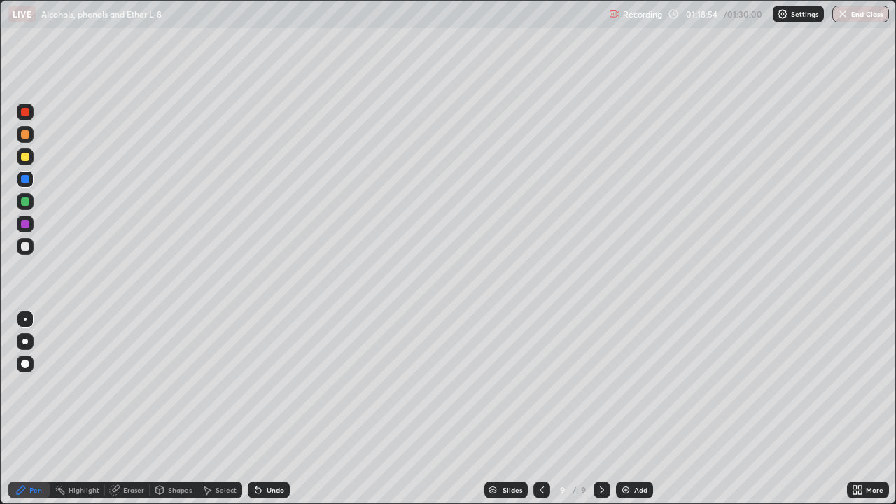
click at [30, 248] on div at bounding box center [25, 246] width 17 height 17
click at [279, 409] on div "Undo" at bounding box center [276, 490] width 18 height 7
click at [786, 15] on img at bounding box center [782, 13] width 11 height 11
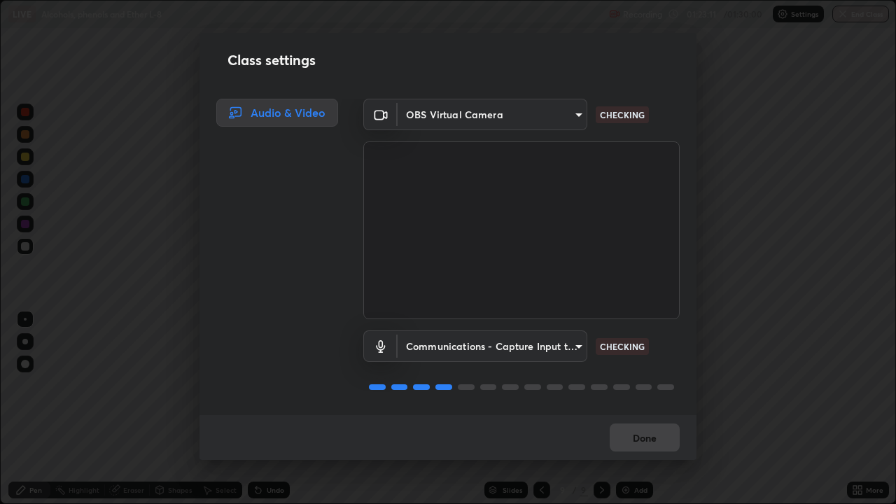
click at [648, 409] on div "Done" at bounding box center [448, 437] width 497 height 45
click at [265, 59] on h2 "Class settings" at bounding box center [283, 60] width 88 height 21
click at [223, 60] on icon at bounding box center [221, 60] width 11 height 11
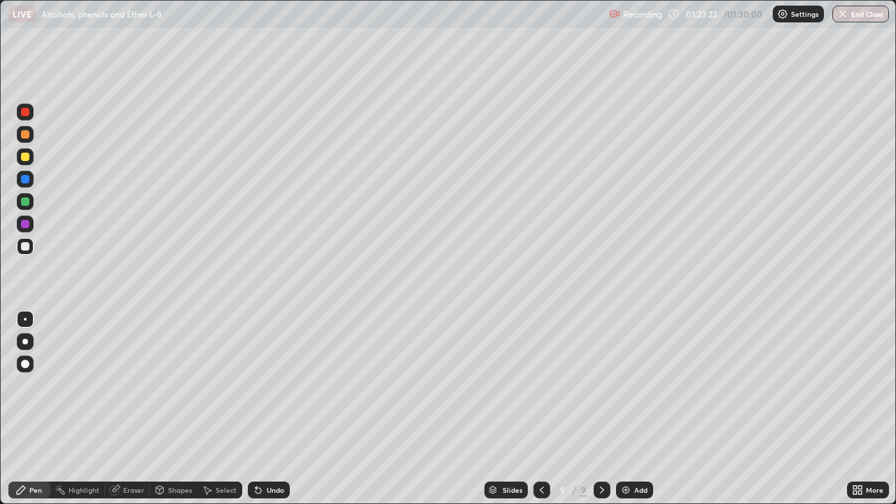
click at [861, 10] on button "End Class" at bounding box center [861, 14] width 57 height 17
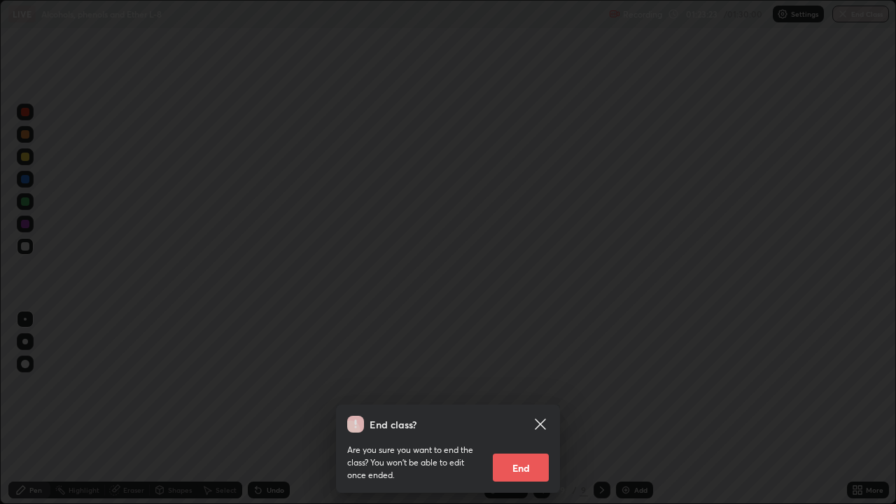
click at [529, 409] on button "End" at bounding box center [521, 468] width 56 height 28
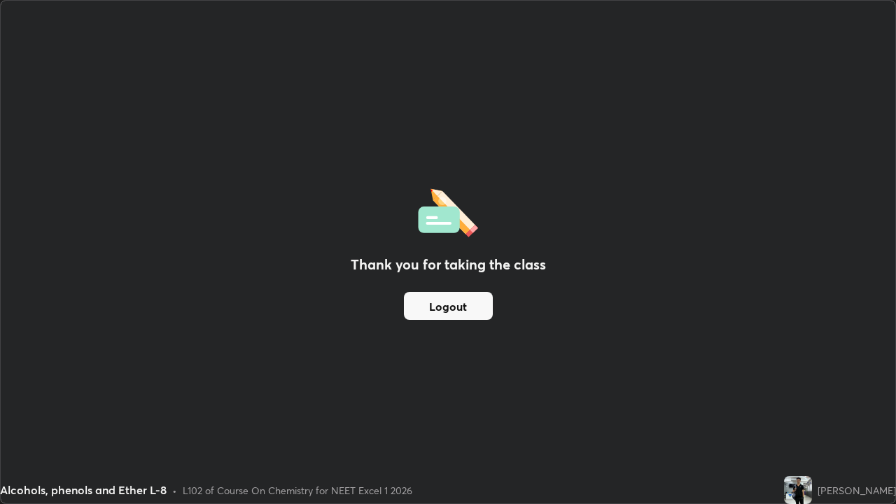
click at [452, 298] on button "Logout" at bounding box center [448, 306] width 89 height 28
